Goal: Transaction & Acquisition: Purchase product/service

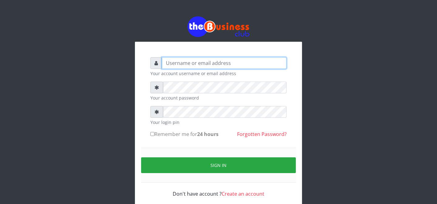
click at [238, 63] on input "text" at bounding box center [224, 63] width 125 height 12
type input "father"
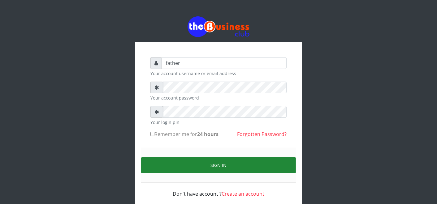
click at [213, 165] on button "Sign in" at bounding box center [218, 165] width 155 height 16
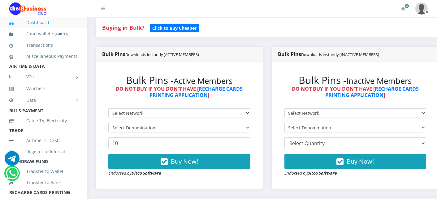
scroll to position [151, 0]
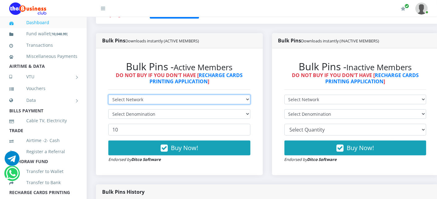
click at [132, 101] on select "Select Network MTN Globacom 9Mobile Airtel" at bounding box center [179, 100] width 142 height 10
select select "MTN"
click at [108, 95] on select "Select Network MTN Globacom 9Mobile Airtel" at bounding box center [179, 100] width 142 height 10
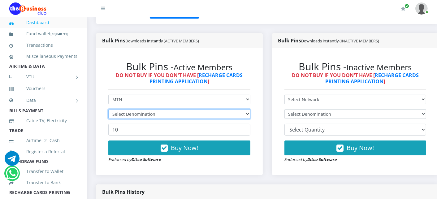
click at [131, 113] on select "Select Denomination MTN NGN100 - ₦96.99 MTN NGN200 - ₦193.98 MTN NGN400 - ₦387.…" at bounding box center [179, 114] width 142 height 10
select select "96.99-100"
click at [108, 110] on select "Select Denomination MTN NGN100 - ₦96.99 MTN NGN200 - ₦193.98 MTN NGN400 - ₦387.…" at bounding box center [179, 114] width 142 height 10
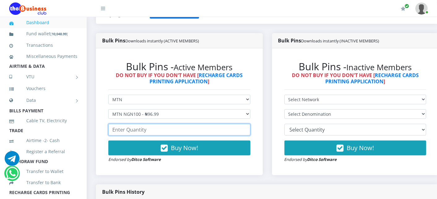
click at [132, 132] on input "number" at bounding box center [179, 130] width 142 height 12
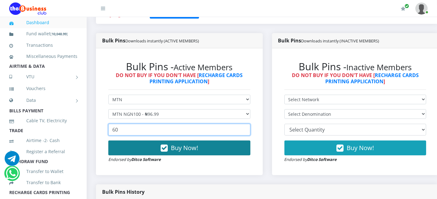
type input "60"
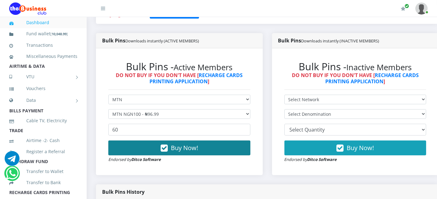
click at [137, 150] on button "Buy Now!" at bounding box center [179, 147] width 142 height 15
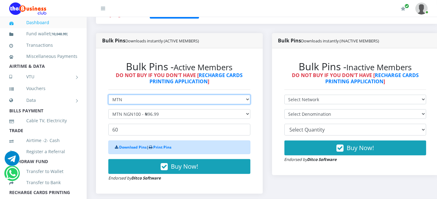
click at [130, 101] on select "Select Network MTN Globacom 9Mobile Airtel" at bounding box center [179, 100] width 142 height 10
select select "Airtel"
click at [108, 95] on select "Select Network MTN Globacom 9Mobile Airtel" at bounding box center [179, 100] width 142 height 10
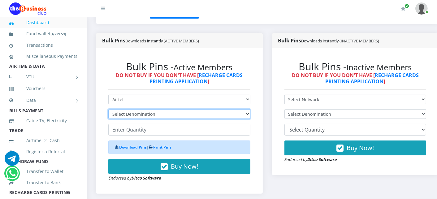
click at [129, 113] on select "Select Denomination Airtel NGN100 - ₦96.38 Airtel NGN200 - ₦192.76 Airtel NGN50…" at bounding box center [179, 114] width 142 height 10
select select "96.38-100"
click at [108, 110] on select "Select Denomination Airtel NGN100 - ₦96.38 Airtel NGN200 - ₦192.76 Airtel NGN50…" at bounding box center [179, 114] width 142 height 10
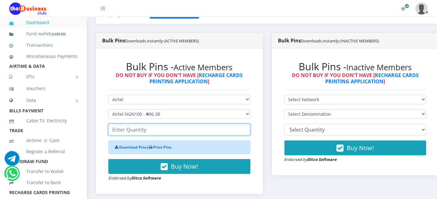
click at [124, 134] on input "number" at bounding box center [179, 130] width 142 height 12
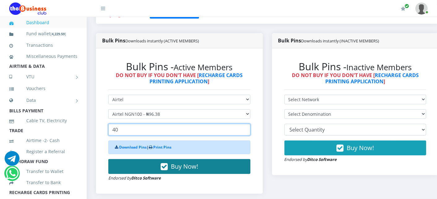
type input "40"
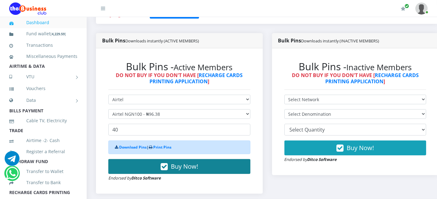
click at [127, 162] on button "Buy Now!" at bounding box center [179, 166] width 142 height 15
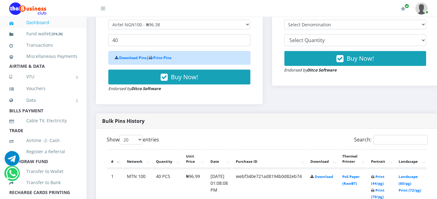
scroll to position [316, 0]
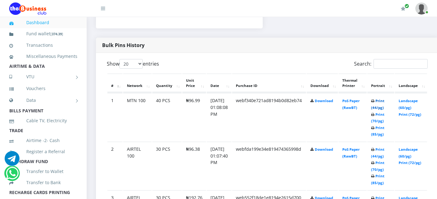
click at [384, 101] on link "Print (44/pg)" at bounding box center [377, 103] width 13 height 11
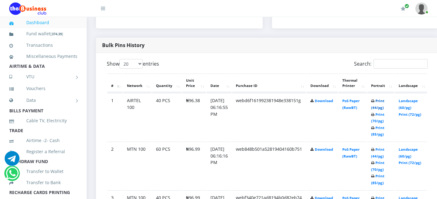
click at [384, 100] on link "Print (44/pg)" at bounding box center [377, 103] width 13 height 11
click at [409, 150] on link "Landscape (60/pg)" at bounding box center [407, 152] width 19 height 11
